Goal: Entertainment & Leisure: Consume media (video, audio)

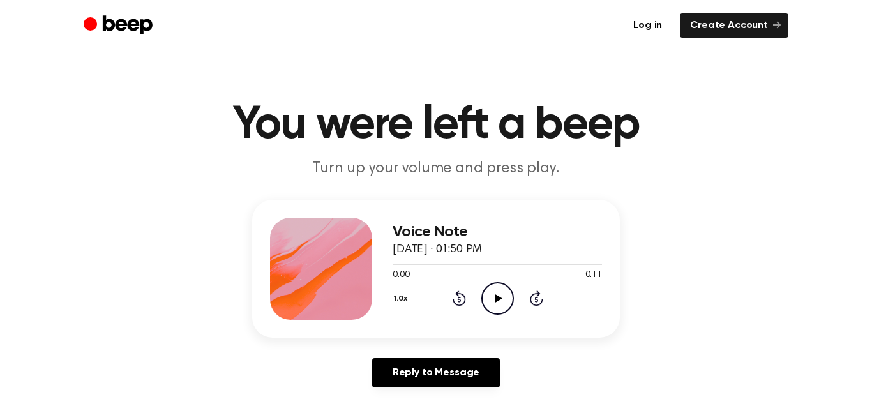
click at [499, 302] on icon "Play Audio" at bounding box center [498, 298] width 33 height 33
click at [499, 298] on icon at bounding box center [498, 298] width 7 height 8
click at [489, 298] on icon "Play Audio" at bounding box center [498, 298] width 33 height 33
click at [602, 303] on div "1.0x Rewind 5 seconds Play Audio Skip 5 seconds" at bounding box center [497, 298] width 209 height 33
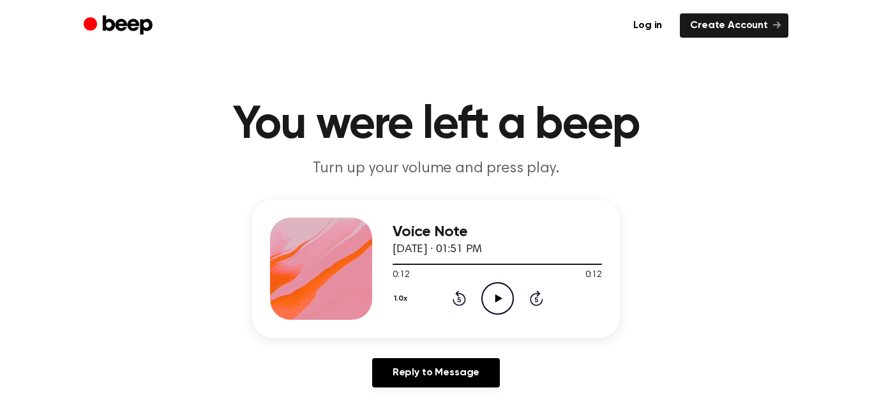
click at [602, 305] on div "1.0x Rewind 5 seconds Play Audio Skip 5 seconds" at bounding box center [497, 298] width 209 height 33
click at [505, 296] on icon "Play Audio" at bounding box center [498, 298] width 33 height 33
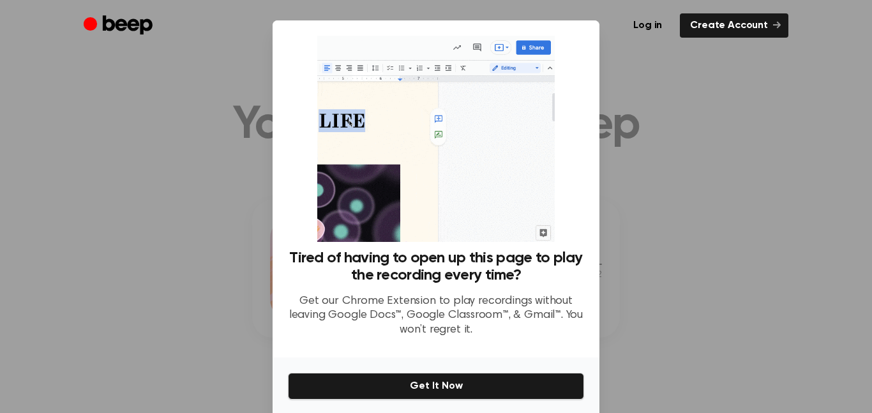
click at [718, 95] on div at bounding box center [436, 206] width 872 height 413
click at [718, 96] on div at bounding box center [436, 206] width 872 height 413
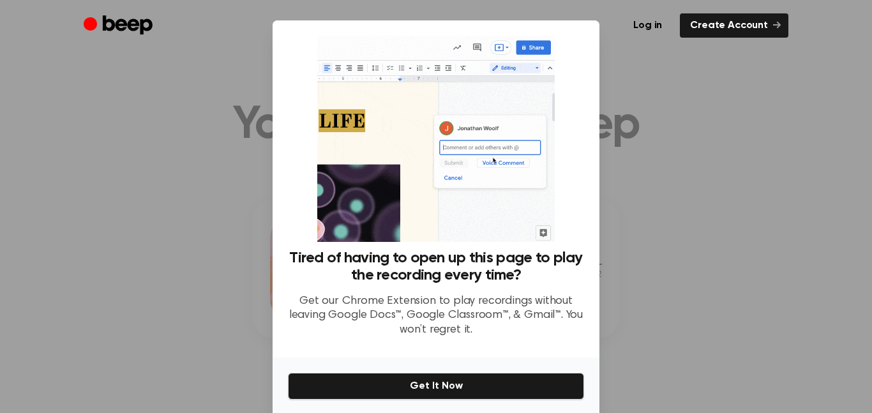
click at [227, 349] on div at bounding box center [436, 206] width 872 height 413
click at [121, 67] on div at bounding box center [436, 206] width 872 height 413
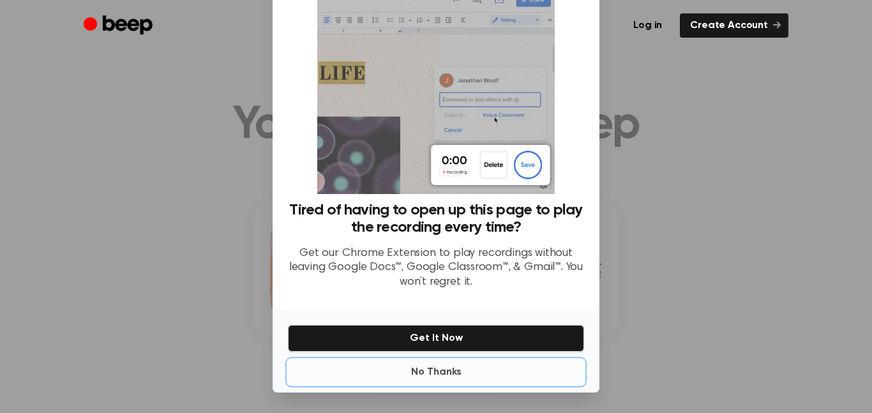
click at [400, 381] on button "No Thanks" at bounding box center [436, 373] width 296 height 26
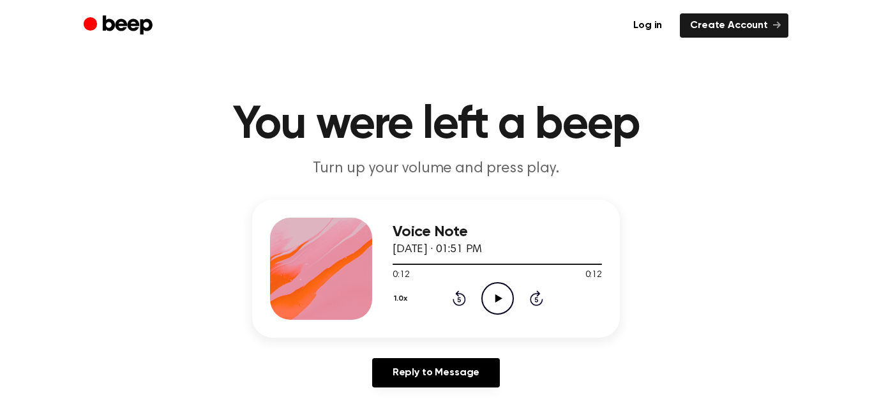
click at [495, 321] on div "Voice Note [DATE] · 01:51 PM 0:12 0:12 Your browser does not support the [objec…" at bounding box center [436, 269] width 368 height 138
click at [495, 307] on icon "Play Audio" at bounding box center [498, 298] width 33 height 33
